Goal: Use online tool/utility: Utilize a website feature to perform a specific function

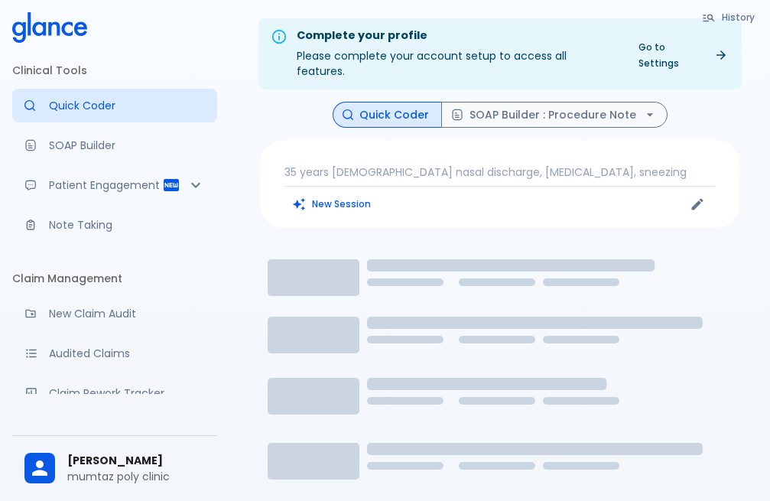
click at [372, 164] on p "35 years [DEMOGRAPHIC_DATA] nasal discharge, [MEDICAL_DATA], sneezing" at bounding box center [499, 171] width 430 height 15
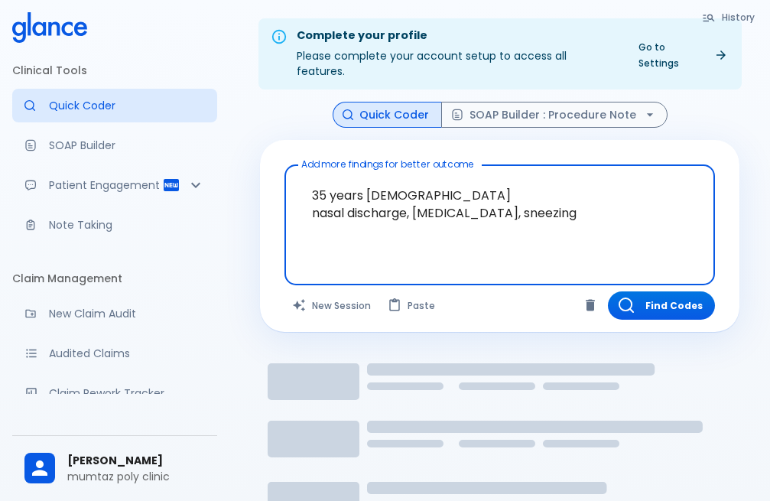
drag, startPoint x: 600, startPoint y: 195, endPoint x: 740, endPoint y: 188, distance: 140.1
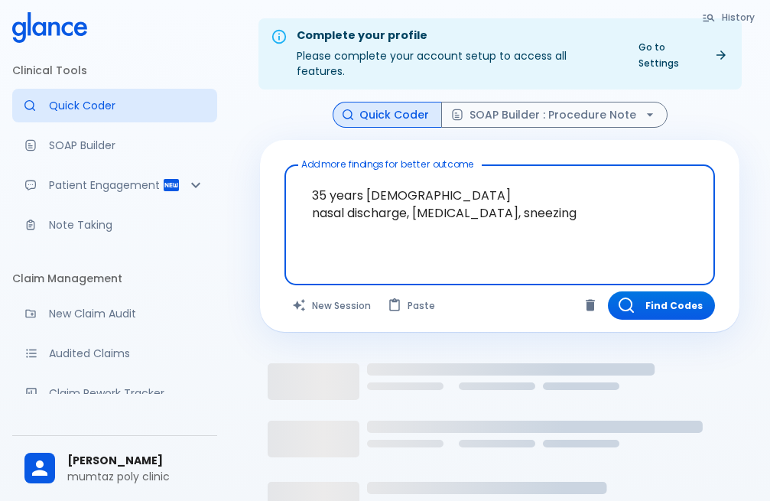
click at [740, 188] on div "History Quick Coder SOAP Builder : Procedure Note Add more findings for better …" at bounding box center [500, 416] width 516 height 628
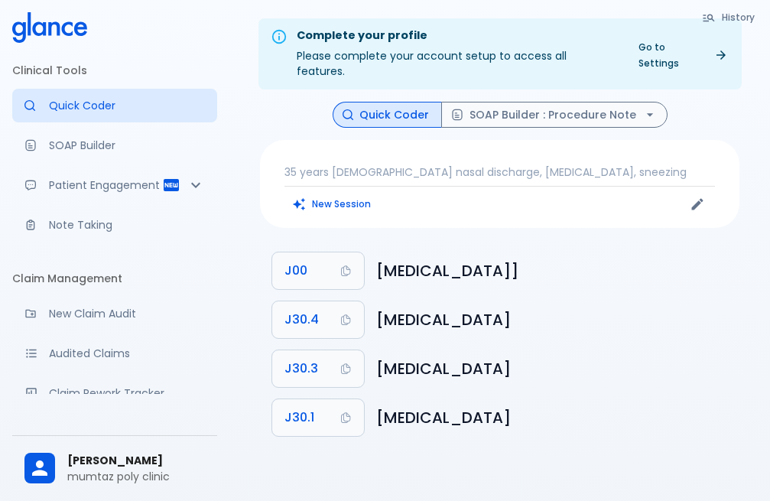
click at [331, 141] on div "35 years [DEMOGRAPHIC_DATA] nasal discharge, [MEDICAL_DATA], sneezing New Sessi…" at bounding box center [499, 184] width 479 height 88
click at [366, 148] on div "35 years [DEMOGRAPHIC_DATA] nasal discharge, [MEDICAL_DATA], sneezing New Sessi…" at bounding box center [499, 184] width 479 height 88
click at [369, 164] on p "35 years [DEMOGRAPHIC_DATA] nasal discharge, [MEDICAL_DATA], sneezing" at bounding box center [499, 171] width 430 height 15
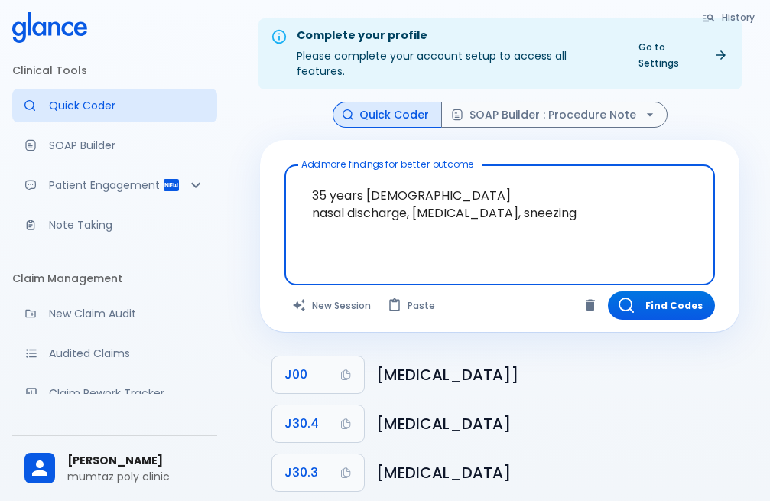
click at [641, 215] on textarea "35 years [DEMOGRAPHIC_DATA] nasal discharge, [MEDICAL_DATA], sneezing" at bounding box center [499, 212] width 409 height 83
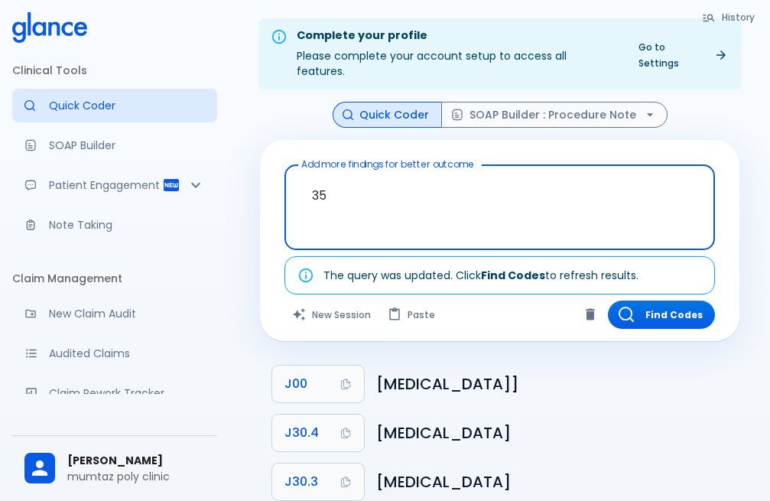
type textarea "3"
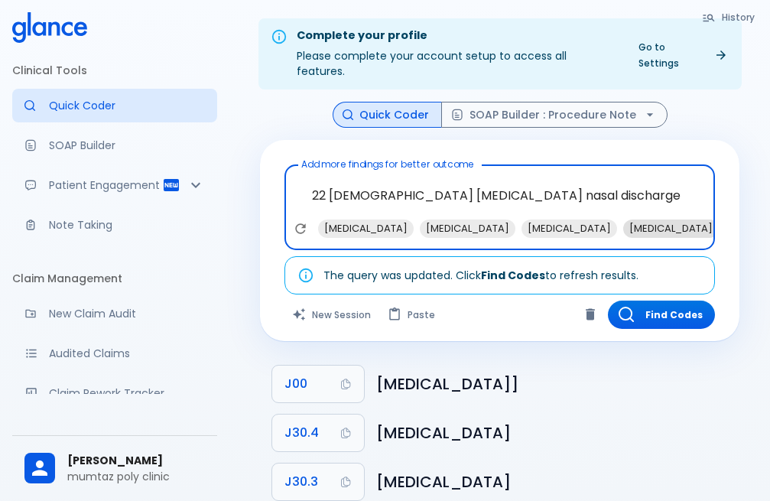
click at [525, 219] on span "[MEDICAL_DATA]" at bounding box center [569, 228] width 96 height 18
click at [393, 219] on span "[MEDICAL_DATA]" at bounding box center [366, 228] width 96 height 18
type textarea "22 [DEMOGRAPHIC_DATA] [MEDICAL_DATA] nasal discharge , [MEDICAL_DATA], [MEDICAL…"
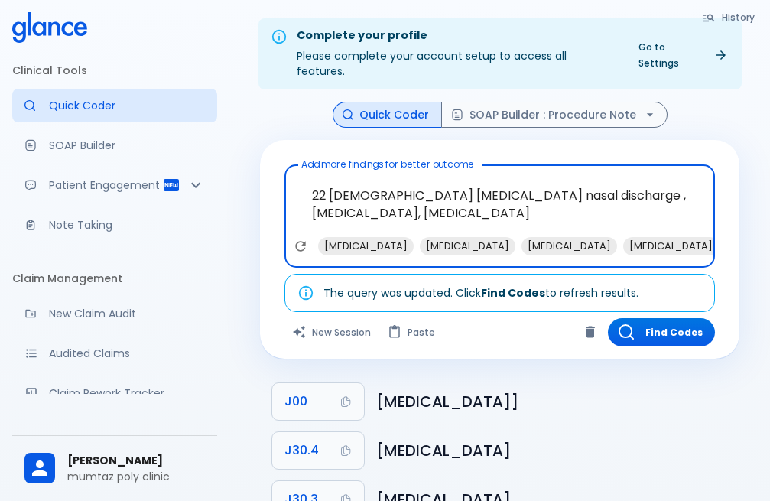
click at [668, 331] on div "Add more findings for better outcome 22 [DEMOGRAPHIC_DATA] [MEDICAL_DATA] nasal…" at bounding box center [499, 249] width 479 height 219
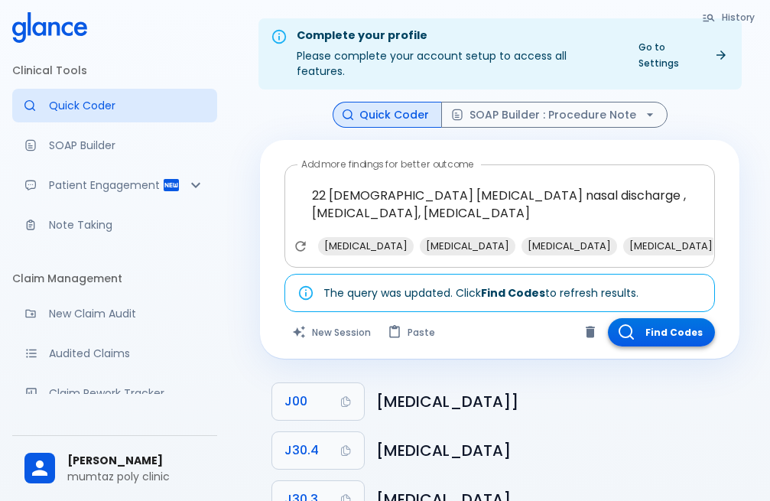
click at [679, 320] on button "Find Codes" at bounding box center [661, 332] width 107 height 28
